Goal: Task Accomplishment & Management: Use online tool/utility

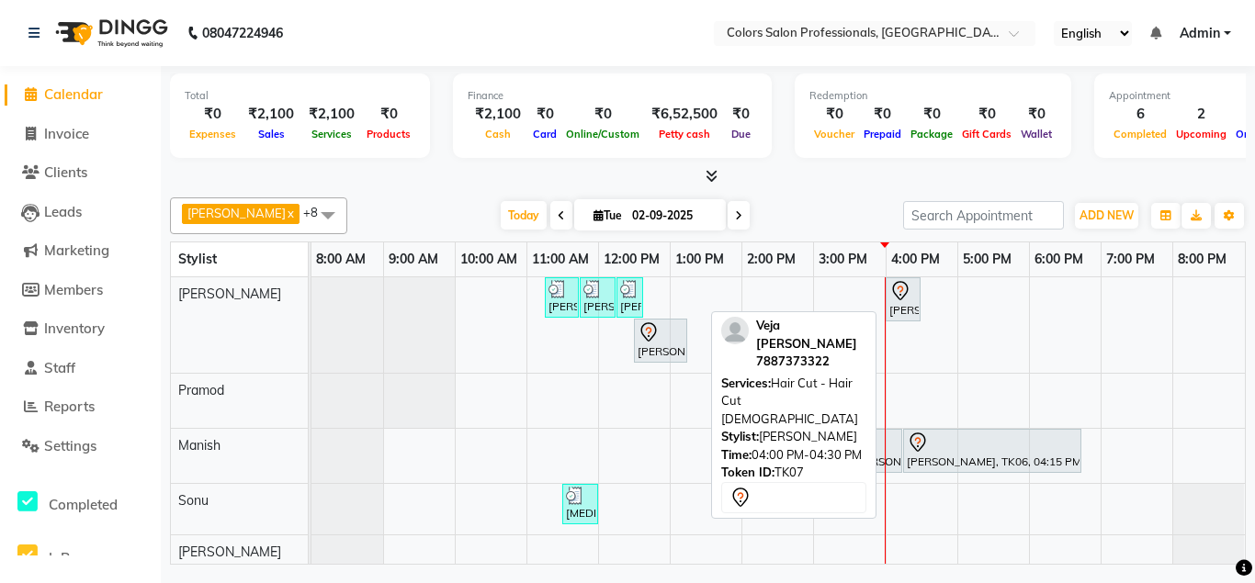
click at [898, 289] on icon at bounding box center [900, 291] width 22 height 22
select select "7"
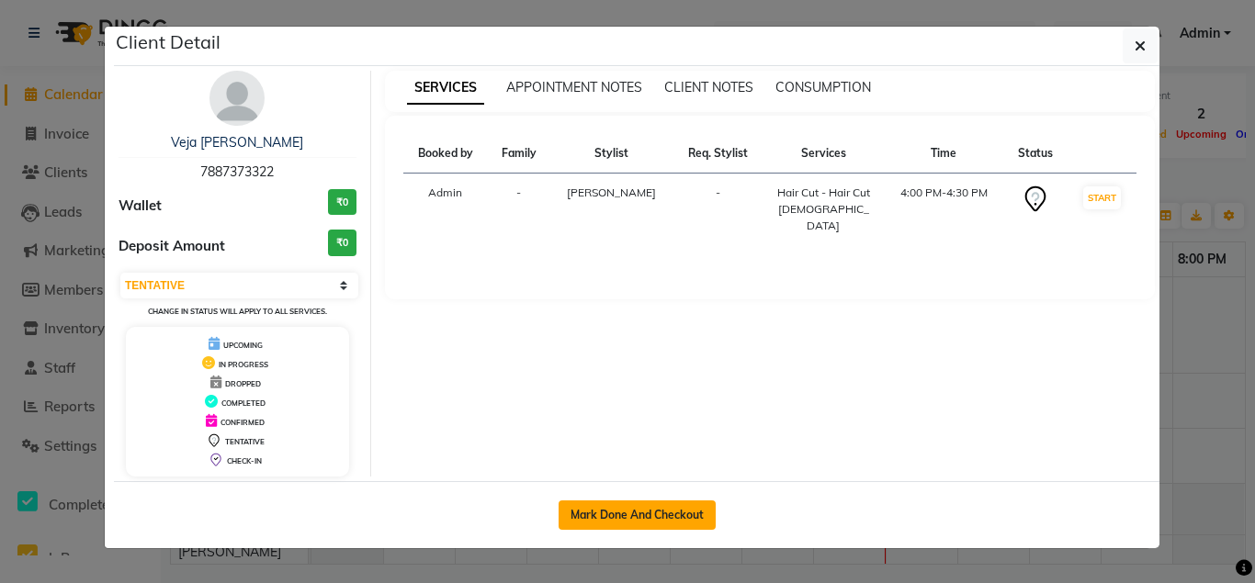
click at [639, 513] on button "Mark Done And Checkout" at bounding box center [637, 515] width 157 height 29
select select "7161"
select select "service"
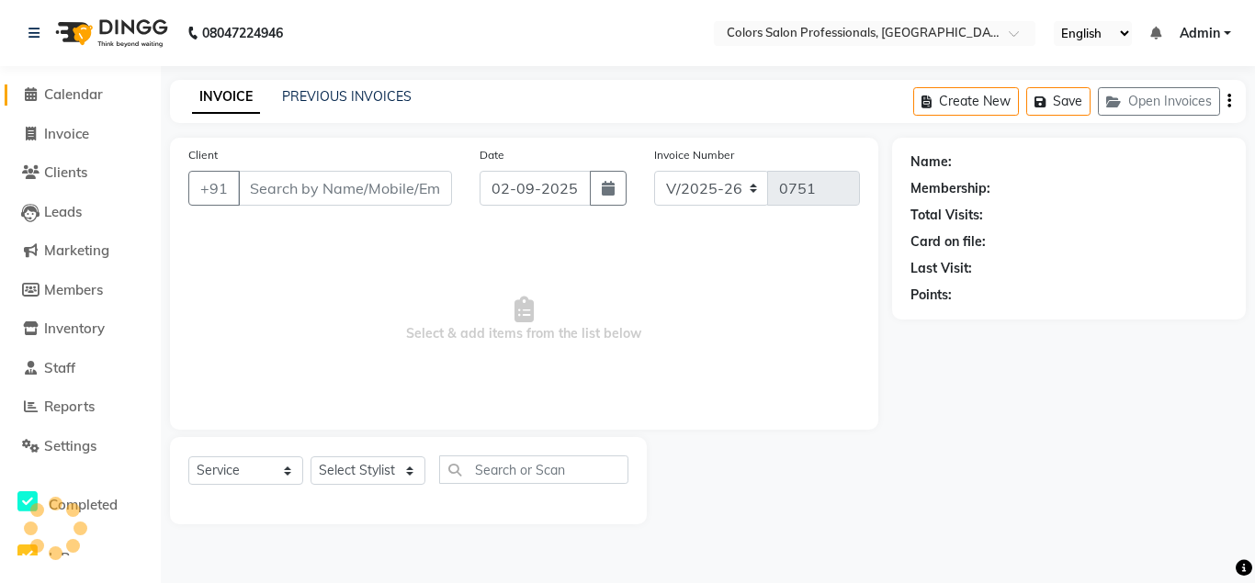
click at [68, 92] on span "Calendar" at bounding box center [73, 93] width 59 height 17
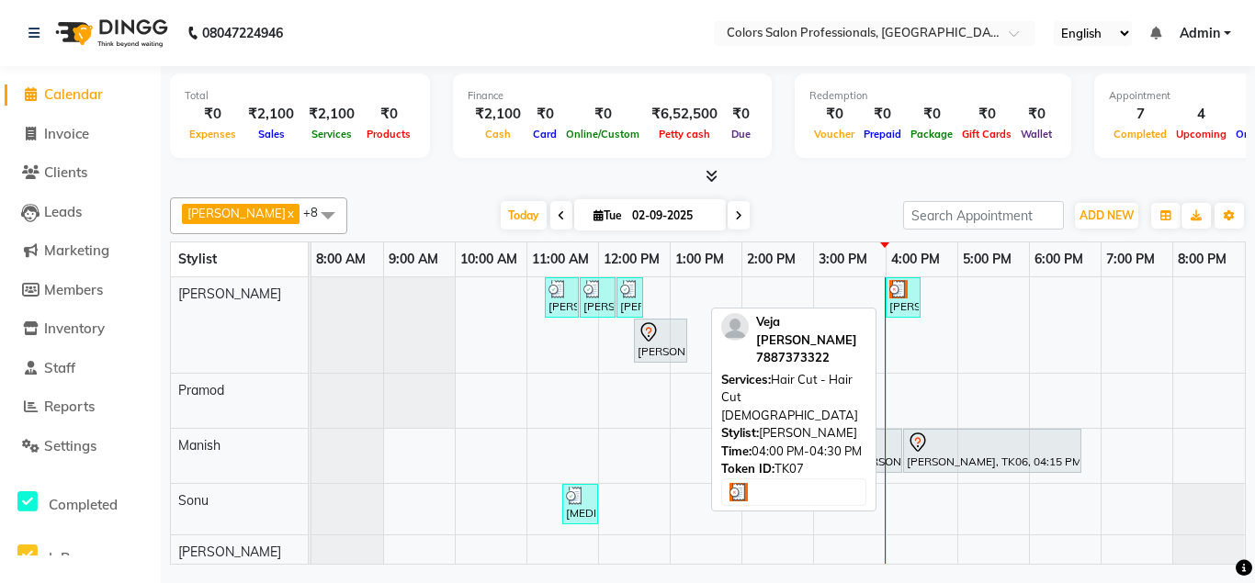
click at [896, 293] on img at bounding box center [898, 289] width 18 height 18
select select "3"
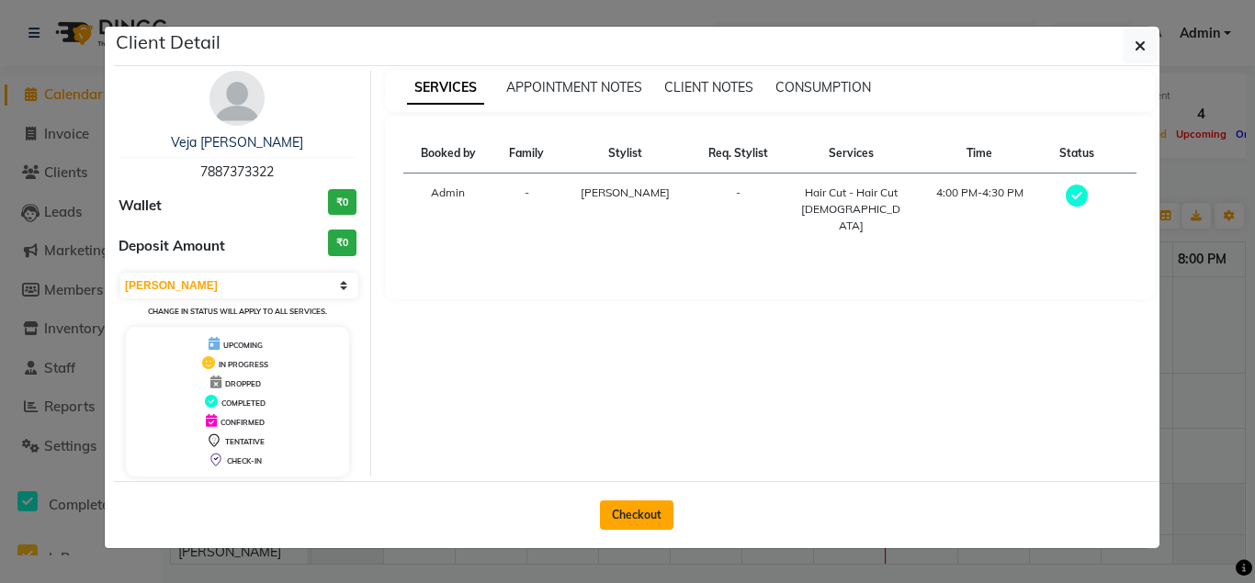
click at [627, 514] on button "Checkout" at bounding box center [637, 515] width 74 height 29
click at [628, 514] on button "Checkout" at bounding box center [637, 515] width 74 height 29
select select "7161"
select select "service"
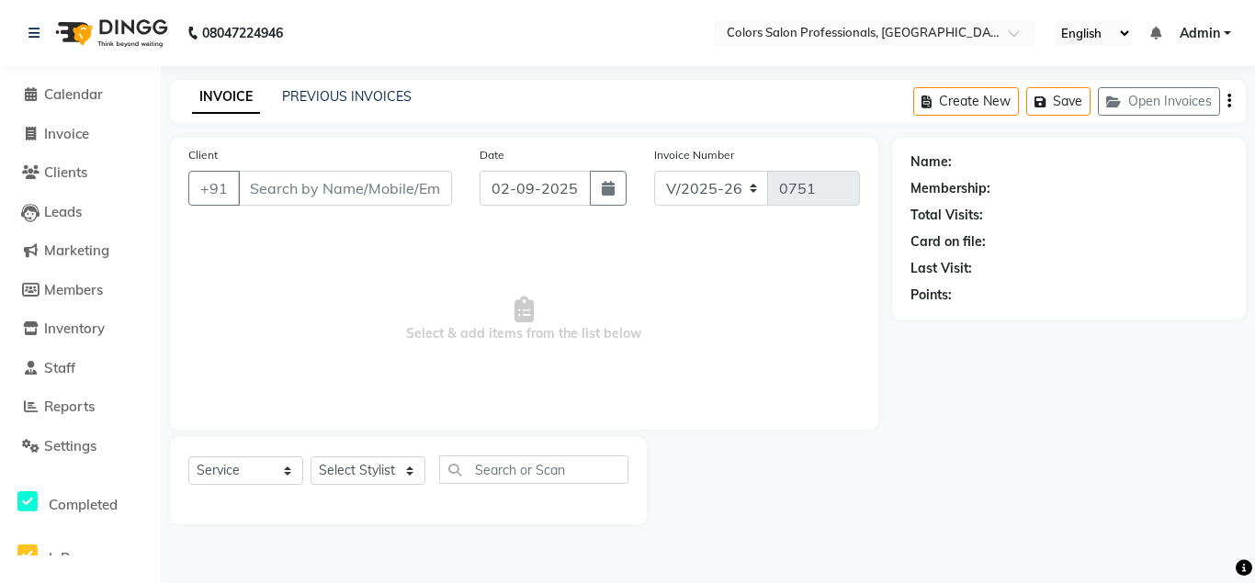
type input "7887373322"
select select "60228"
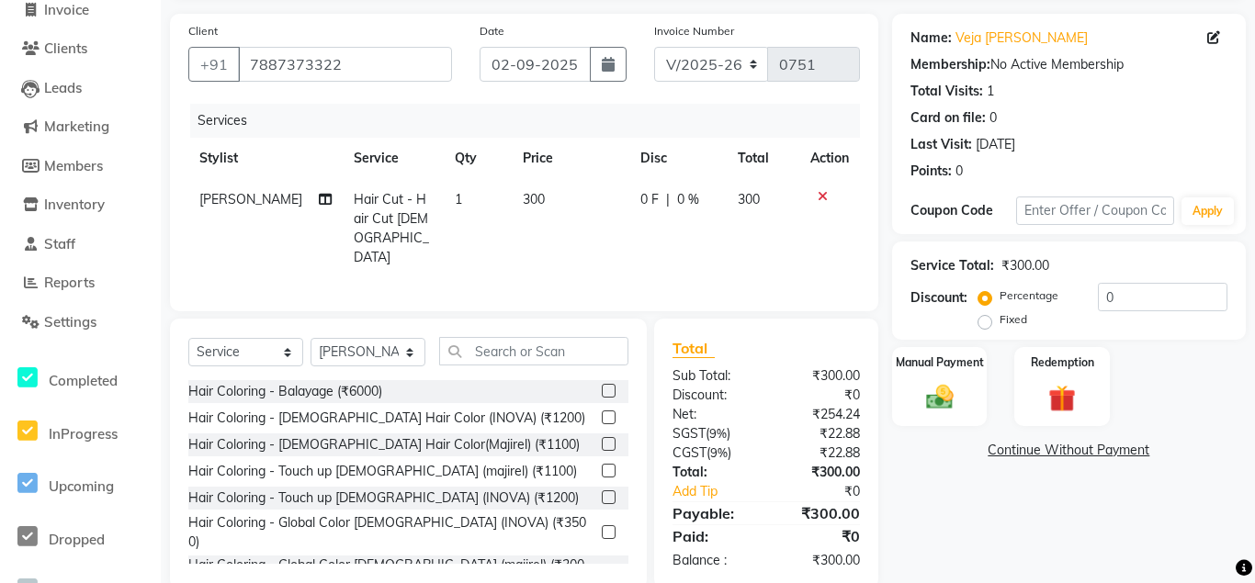
scroll to position [153, 0]
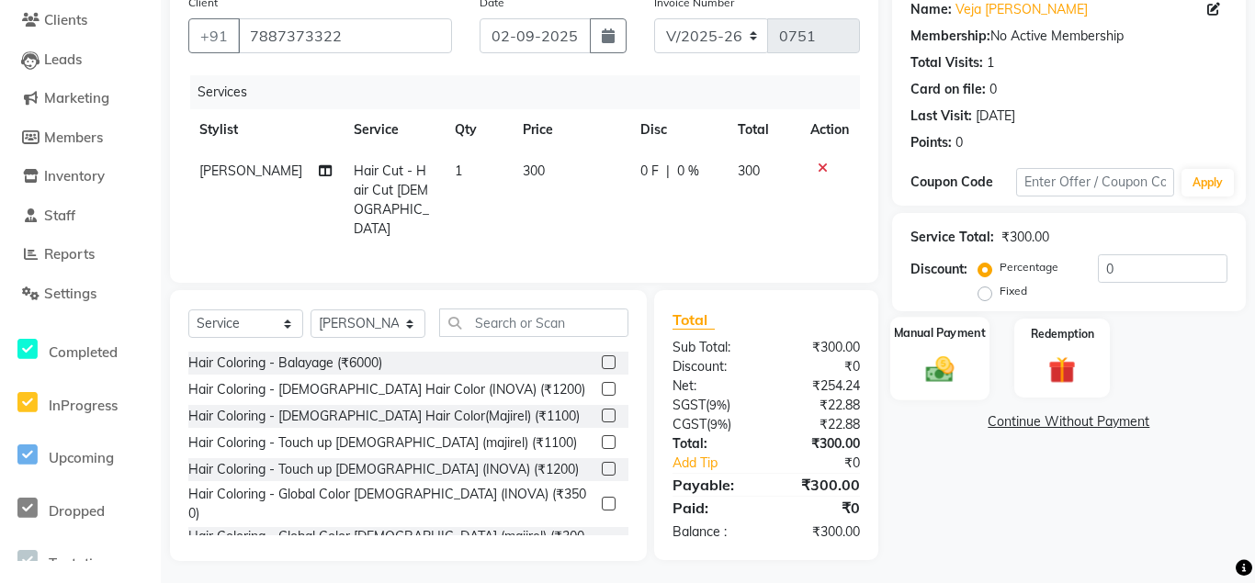
click at [921, 362] on img at bounding box center [940, 369] width 46 height 32
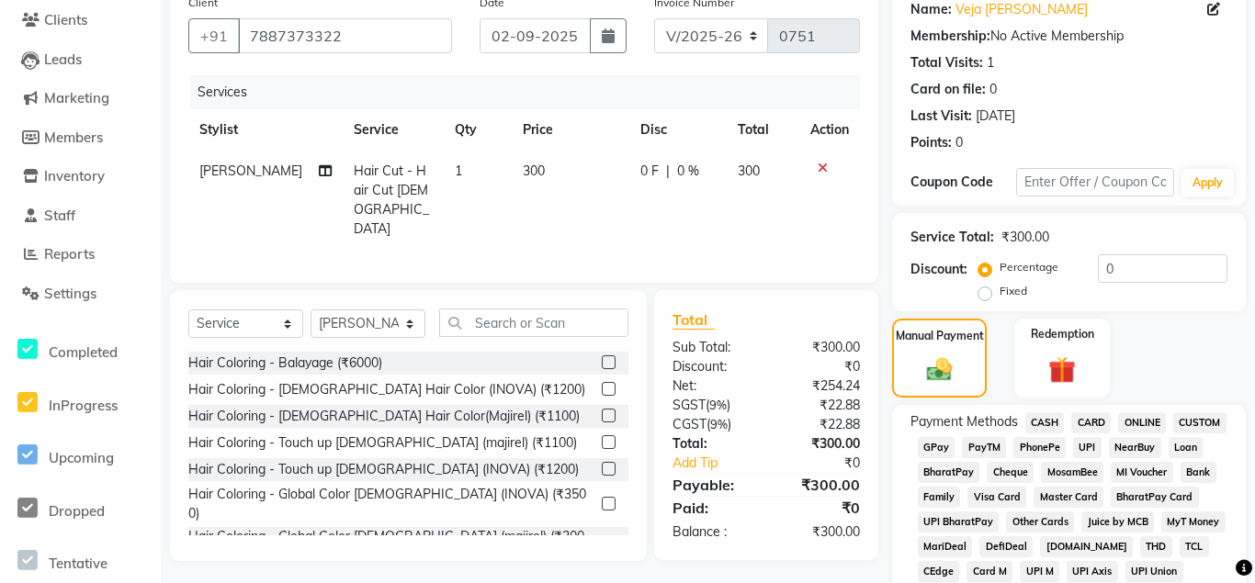
scroll to position [246, 0]
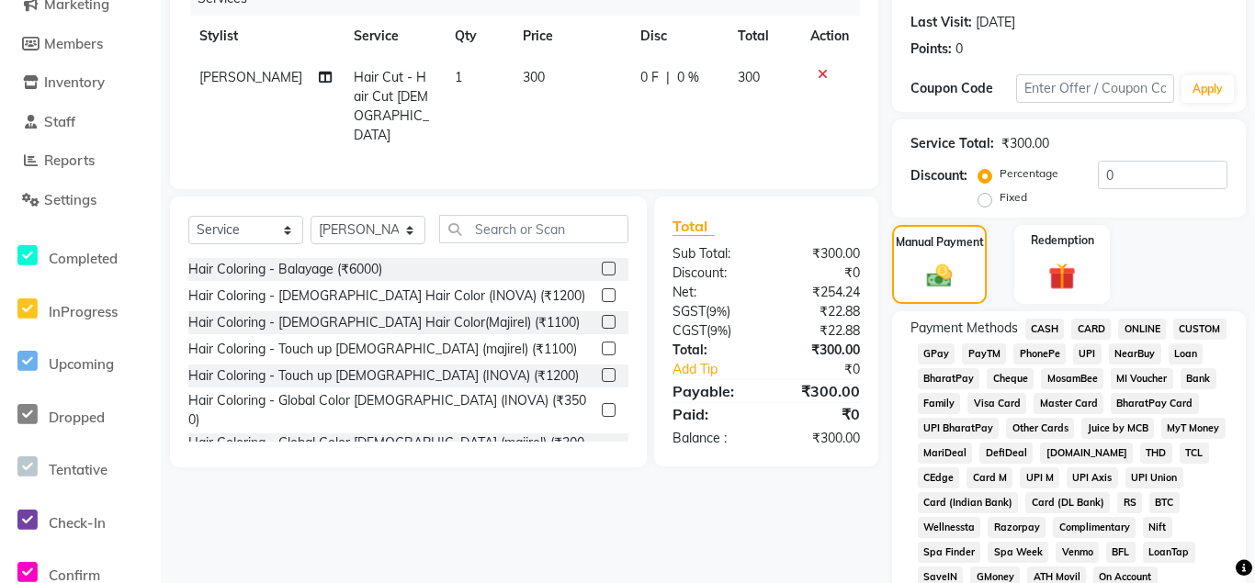
click at [1135, 331] on span "ONLINE" at bounding box center [1142, 329] width 48 height 21
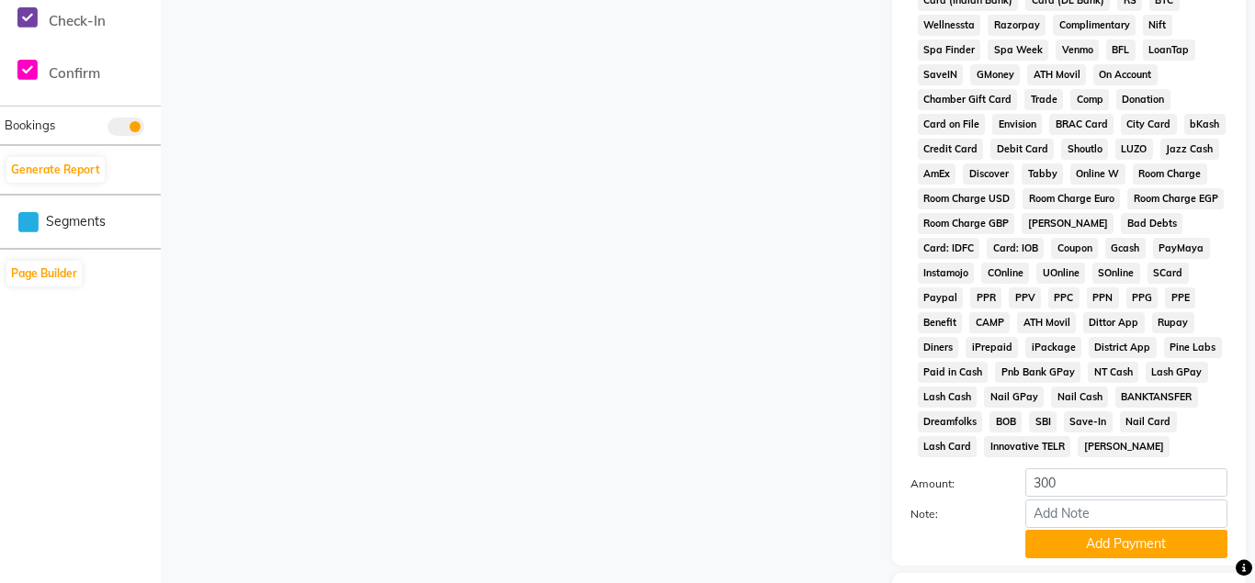
scroll to position [866, 0]
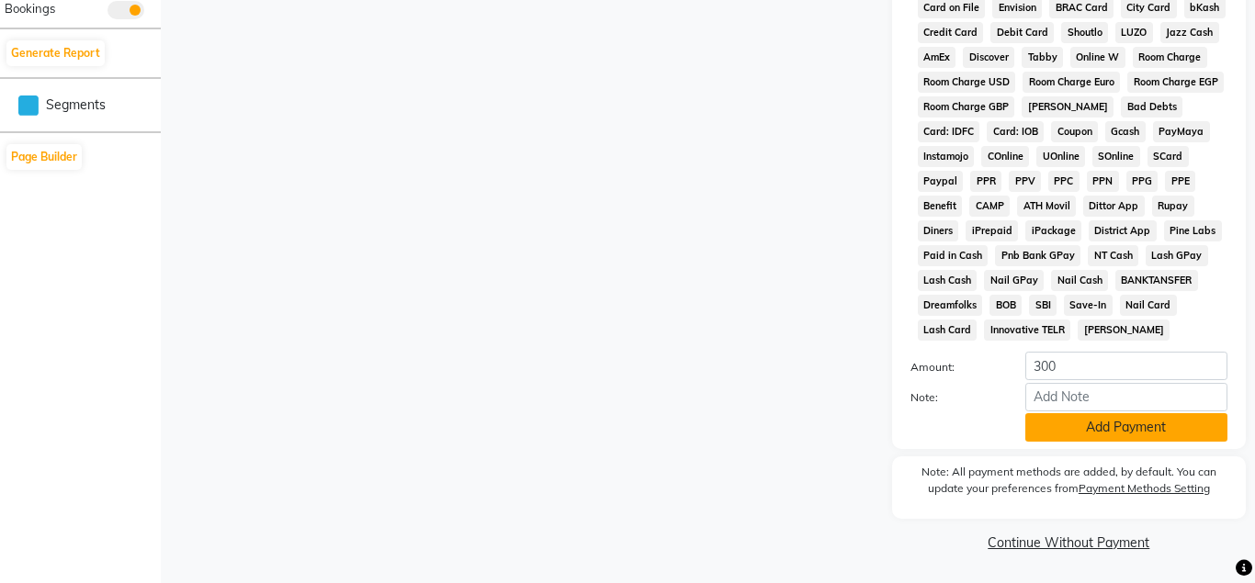
click at [1095, 431] on button "Add Payment" at bounding box center [1126, 427] width 202 height 28
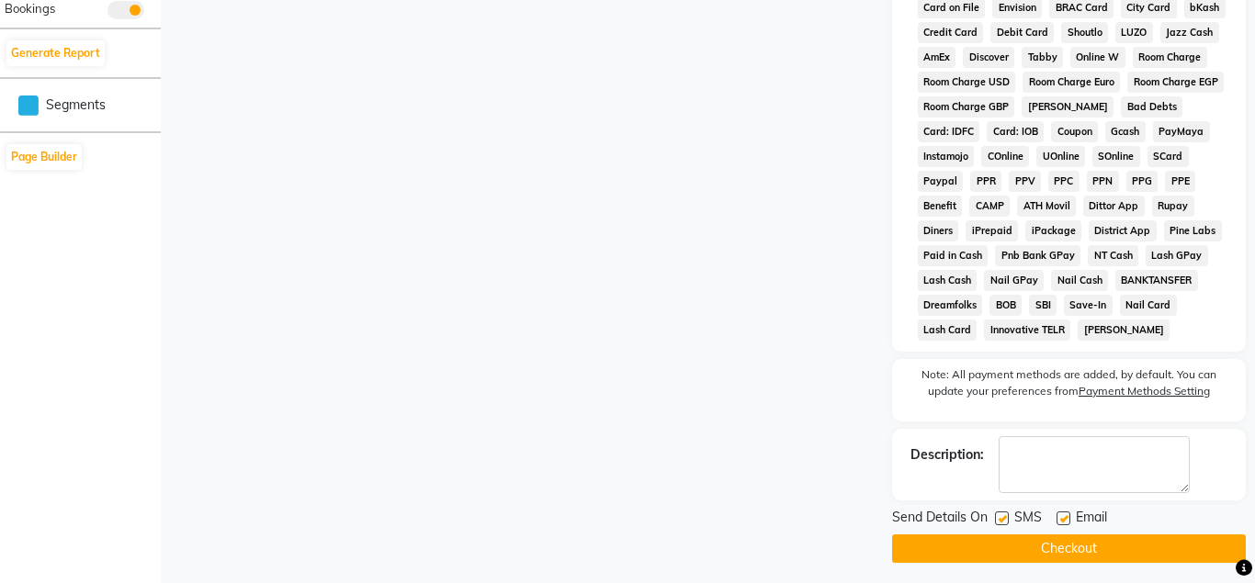
click at [1053, 541] on button "Checkout" at bounding box center [1069, 549] width 354 height 28
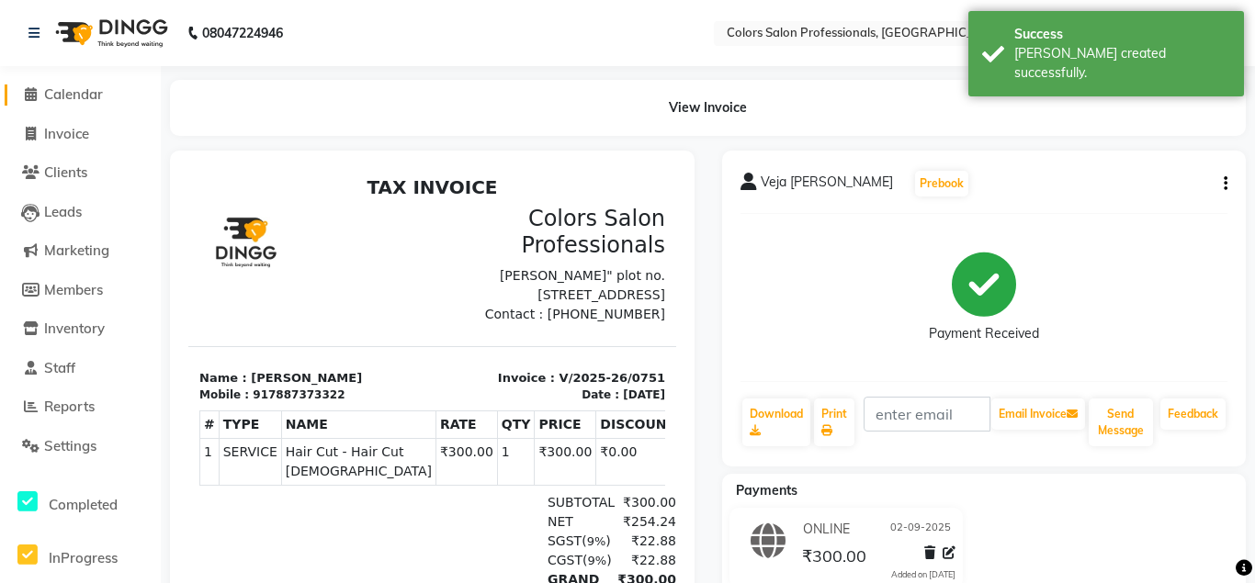
click at [73, 94] on span "Calendar" at bounding box center [73, 93] width 59 height 17
